Goal: Information Seeking & Learning: Learn about a topic

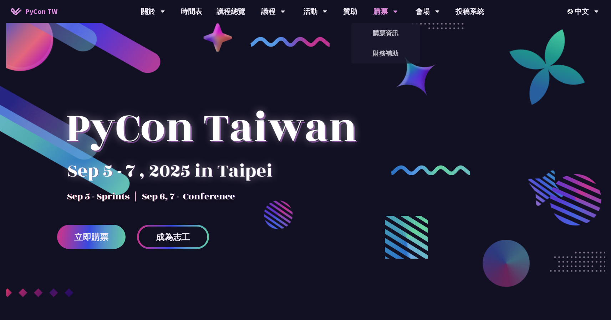
click at [165, 11] on div "購票" at bounding box center [153, 11] width 24 height 23
click at [381, 36] on link "購票資訊" at bounding box center [385, 33] width 69 height 17
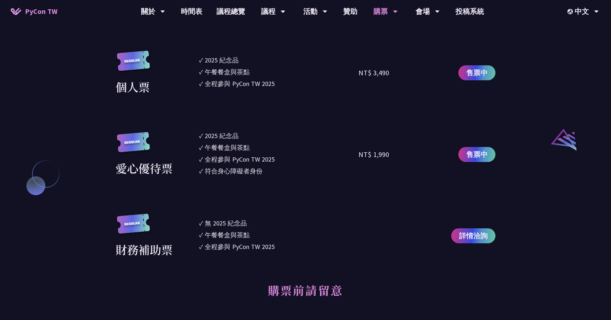
scroll to position [742, 0]
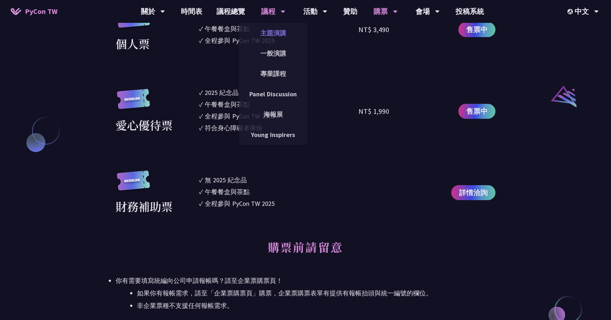
click at [264, 36] on link "主題演講" at bounding box center [273, 33] width 69 height 17
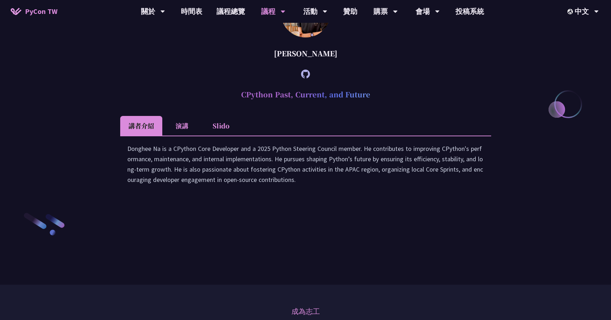
scroll to position [1187, 0]
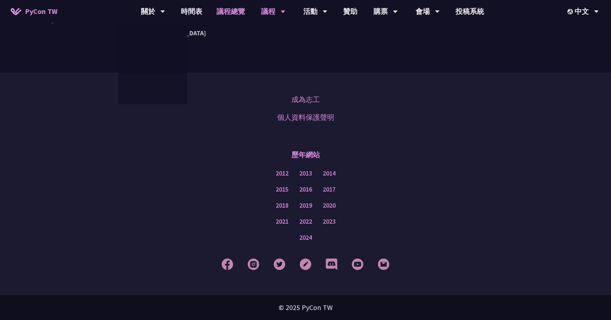
click at [224, 12] on link "議程總覽" at bounding box center [230, 11] width 43 height 23
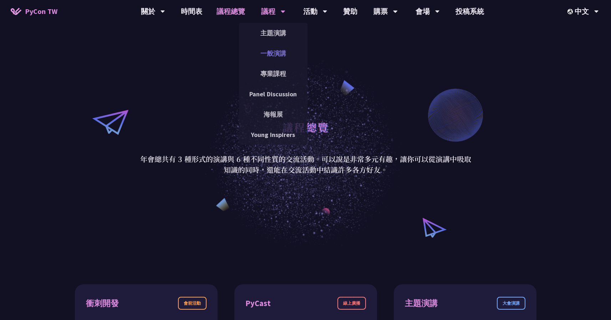
click at [276, 48] on link "一般演講" at bounding box center [273, 53] width 69 height 17
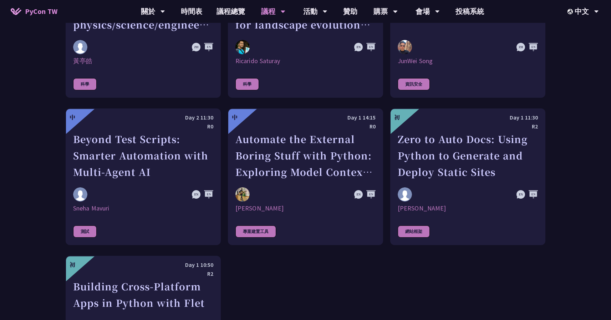
scroll to position [1999, 0]
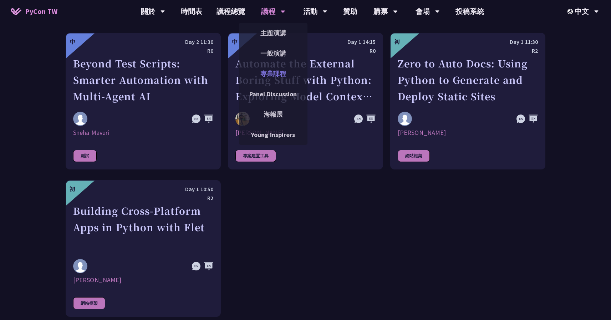
click at [269, 72] on link "專業課程" at bounding box center [273, 73] width 69 height 17
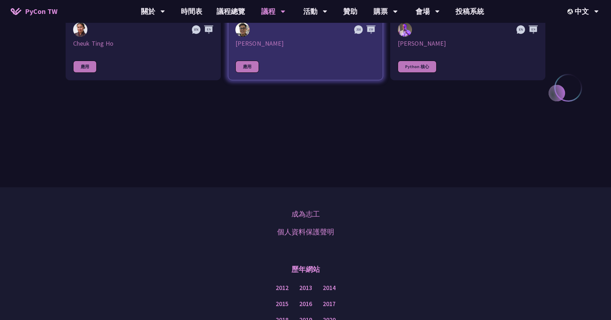
scroll to position [368, 0]
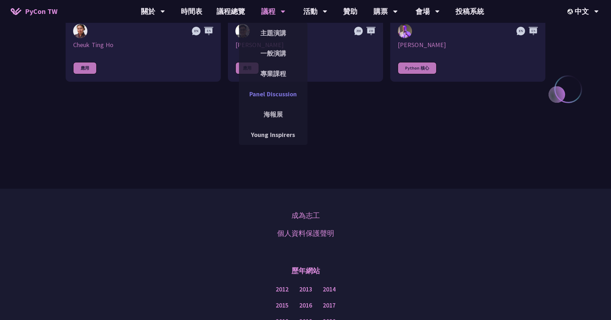
click at [279, 93] on link "Panel Discussion" at bounding box center [273, 94] width 69 height 17
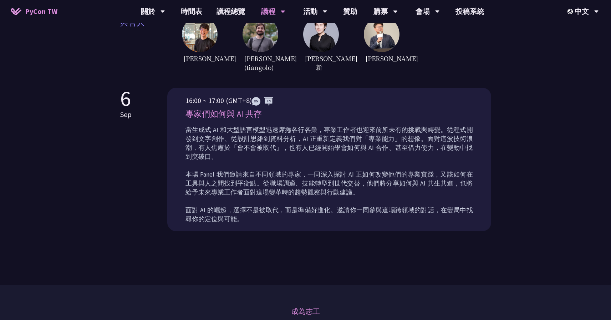
scroll to position [262, 0]
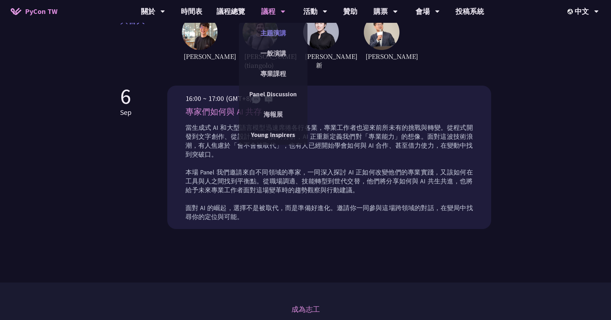
click at [272, 28] on link "主題演講" at bounding box center [273, 33] width 69 height 17
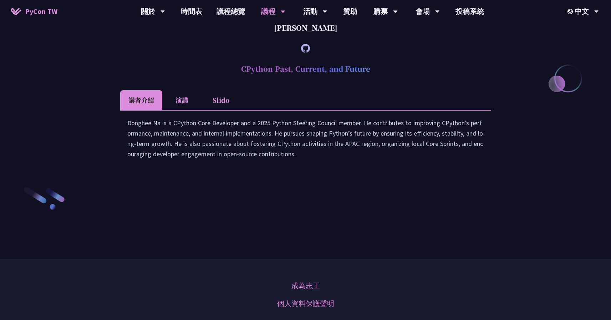
scroll to position [827, 0]
